Goal: Task Accomplishment & Management: Manage account settings

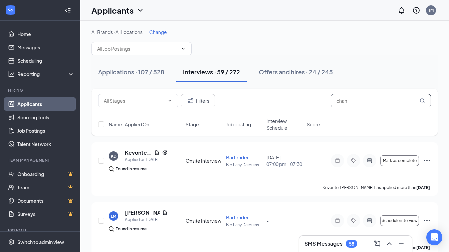
click at [371, 98] on input "chan" at bounding box center [381, 100] width 100 height 13
type input "c"
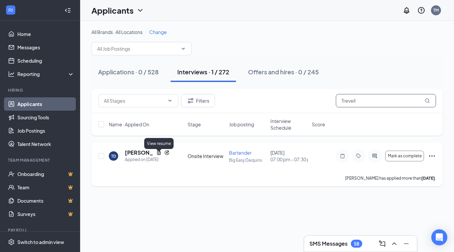
type input "Trevell"
click at [158, 155] on icon "Document" at bounding box center [159, 153] width 4 height 4
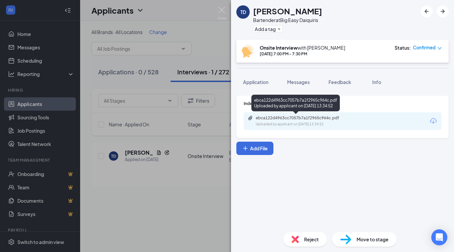
drag, startPoint x: 286, startPoint y: 118, endPoint x: 260, endPoint y: 121, distance: 26.2
click at [260, 121] on div "ebca122d4963cc7057b7a1f2965c964c.pdf" at bounding box center [302, 118] width 93 height 5
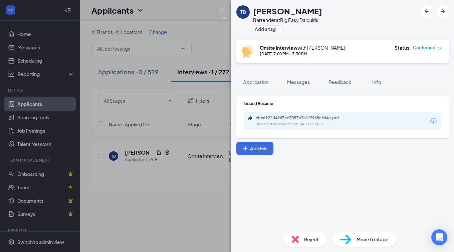
click at [367, 237] on span "Move to stage" at bounding box center [373, 239] width 32 height 7
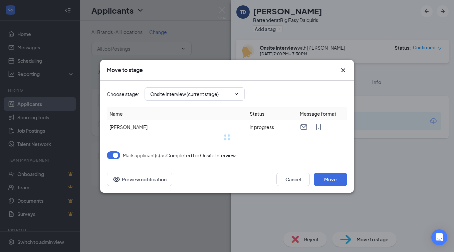
type input "Background check stage (next stage)"
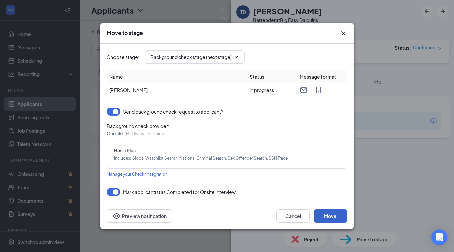
click at [326, 213] on button "Move" at bounding box center [330, 216] width 33 height 13
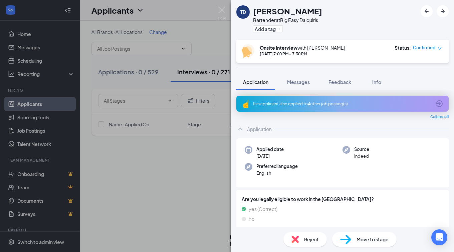
click at [185, 170] on div "TD [PERSON_NAME] Bartender at Big Easy Daiquiris Add a tag Onsite Interview wit…" at bounding box center [227, 126] width 454 height 252
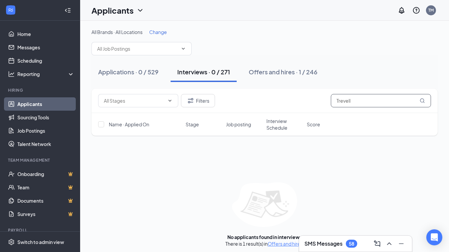
click at [360, 102] on input "Trevell" at bounding box center [381, 100] width 100 height 13
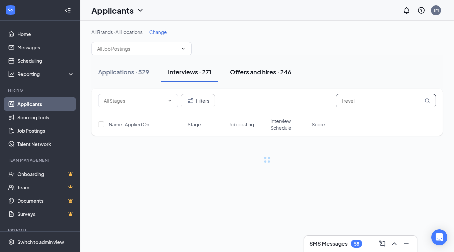
type input "Trevel"
click at [241, 72] on div "Applications · 529 Interviews · 271 Offers and hires · 246" at bounding box center [266, 72] width 351 height 20
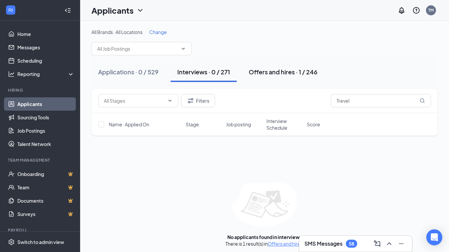
click at [273, 71] on div "Offers and hires · 1 / 246" at bounding box center [283, 72] width 69 height 8
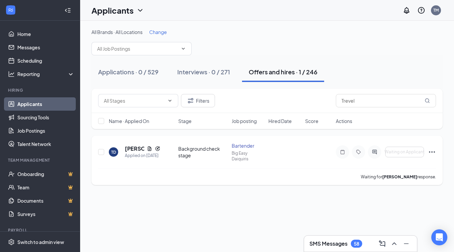
click at [432, 152] on icon "Ellipses" at bounding box center [432, 152] width 8 height 8
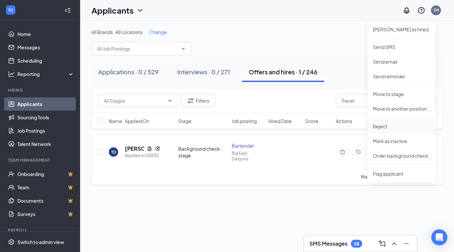
click at [379, 125] on p "Reject" at bounding box center [401, 126] width 57 height 7
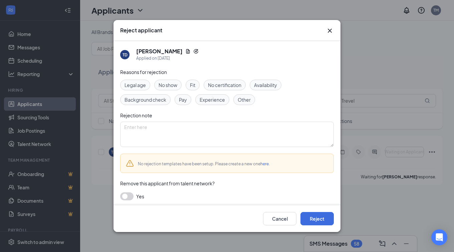
click at [194, 85] on span "Fit" at bounding box center [192, 84] width 5 height 7
click at [126, 194] on button "button" at bounding box center [126, 197] width 13 height 8
click at [329, 30] on icon "Cross" at bounding box center [330, 31] width 4 height 4
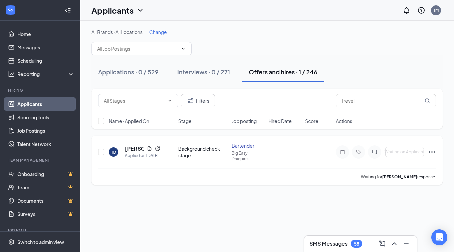
click at [432, 150] on icon "Ellipses" at bounding box center [432, 152] width 8 height 8
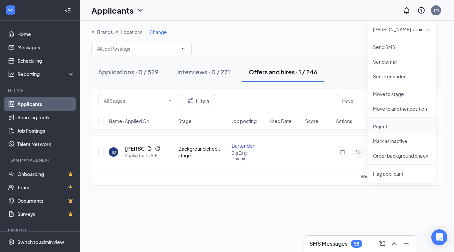
click at [385, 126] on p "Reject" at bounding box center [401, 126] width 57 height 7
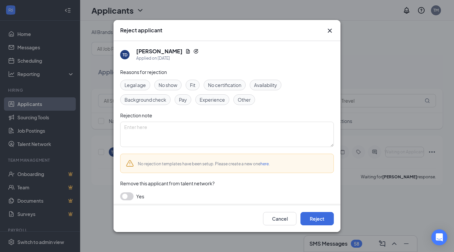
click at [194, 87] on span "Fit" at bounding box center [192, 84] width 5 height 7
click at [124, 196] on button "button" at bounding box center [126, 197] width 13 height 8
click at [318, 219] on button "Reject" at bounding box center [317, 218] width 33 height 13
